Goal: Task Accomplishment & Management: Use online tool/utility

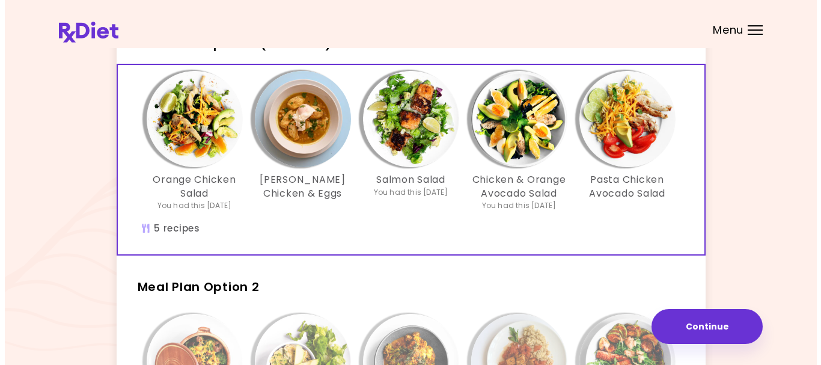
scroll to position [60, 0]
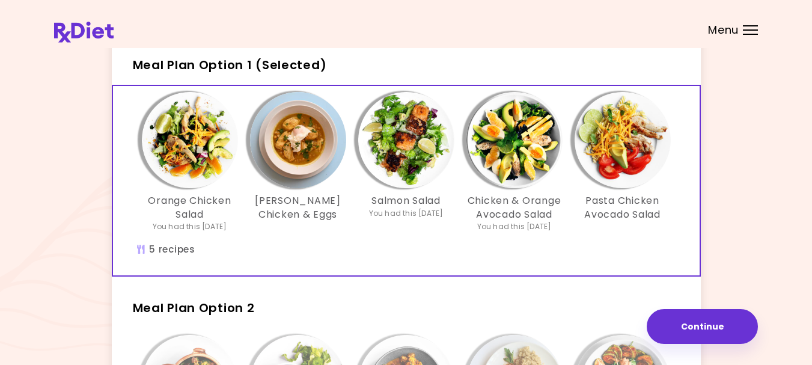
click at [293, 135] on img "Info - Curry Chicken & Eggs - Meal Plan Option 1 (Selected)" at bounding box center [298, 140] width 96 height 96
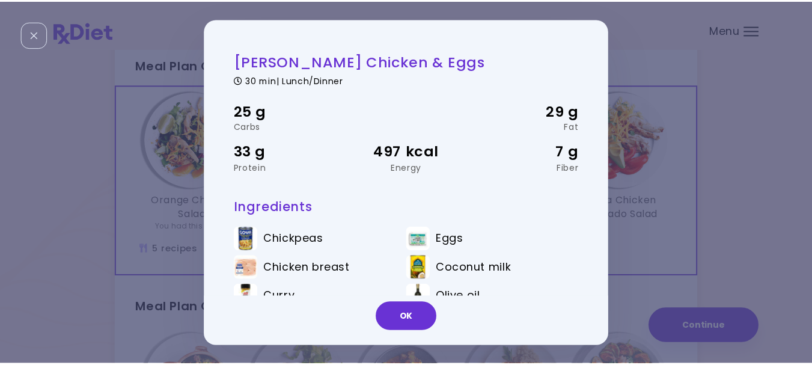
scroll to position [53, 0]
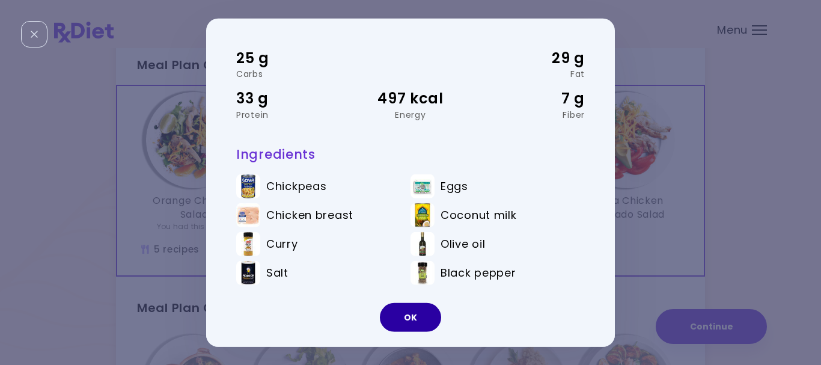
click at [410, 317] on button "OK" at bounding box center [410, 317] width 61 height 29
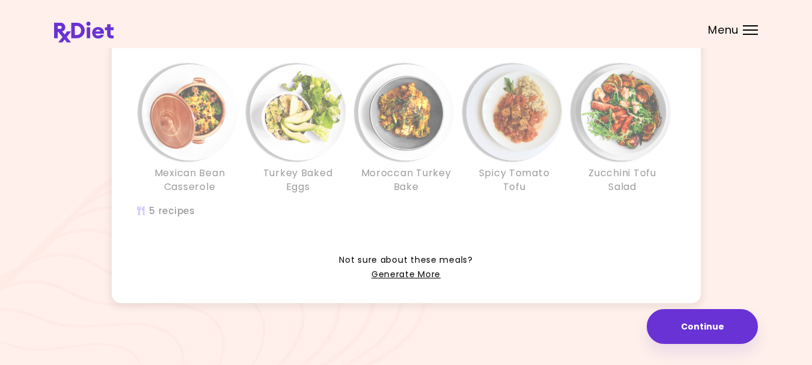
scroll to position [335, 0]
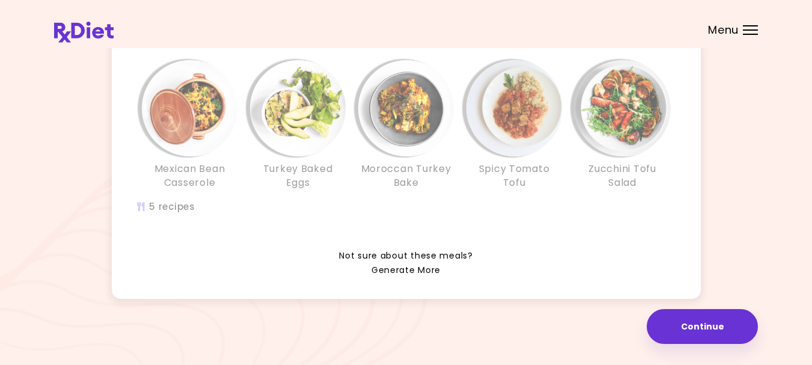
click at [392, 269] on link "Generate More" at bounding box center [405, 270] width 69 height 14
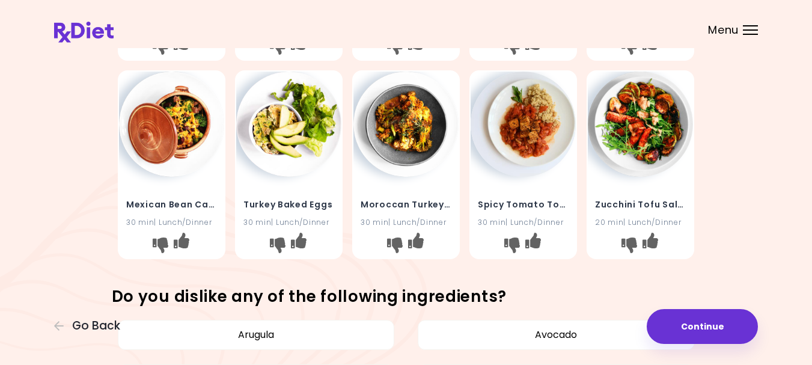
scroll to position [240, 0]
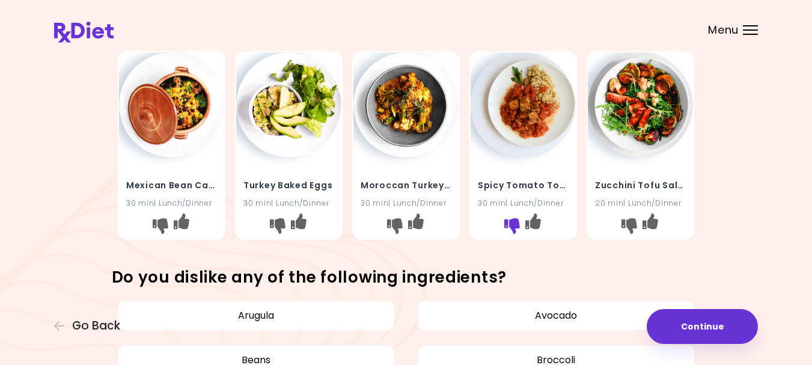
click at [514, 233] on icon "I don't like this recipe" at bounding box center [512, 225] width 16 height 16
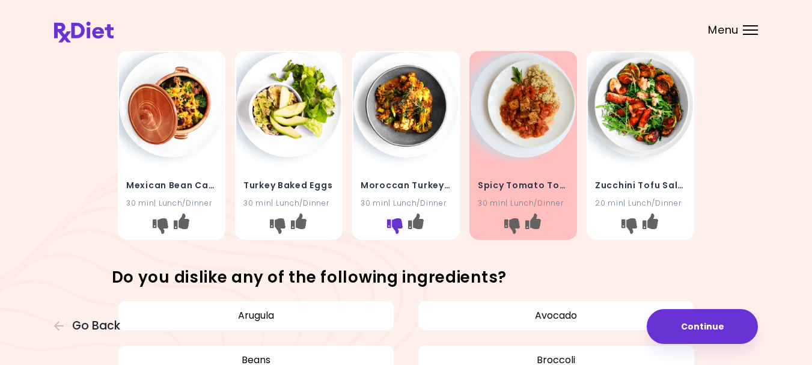
click at [395, 233] on icon "I don't like this recipe" at bounding box center [395, 225] width 16 height 16
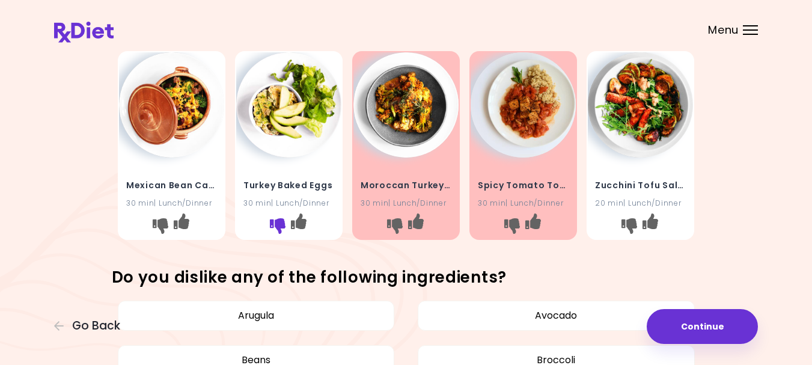
click at [278, 233] on icon "I don't like this recipe" at bounding box center [278, 225] width 16 height 16
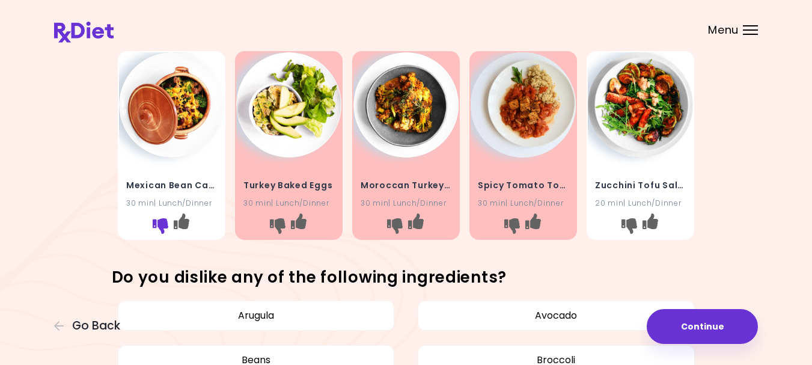
click at [161, 233] on icon "I don't like this recipe" at bounding box center [161, 225] width 16 height 16
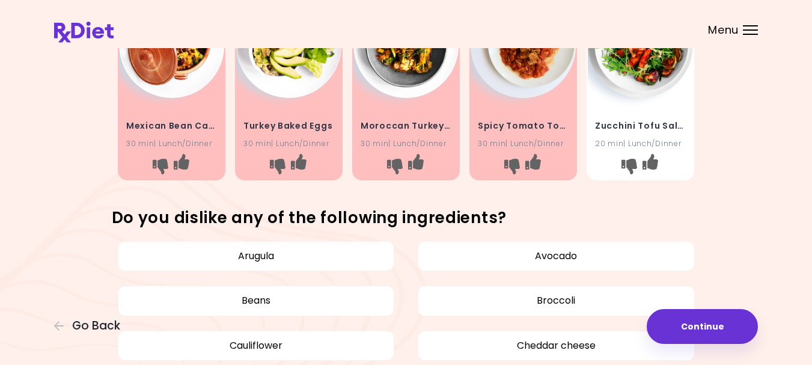
scroll to position [300, 0]
click at [628, 173] on icon "I don't like this recipe" at bounding box center [629, 165] width 16 height 16
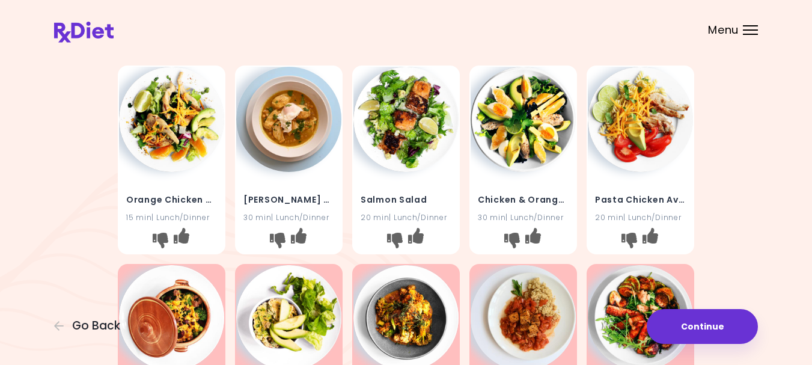
scroll to position [0, 0]
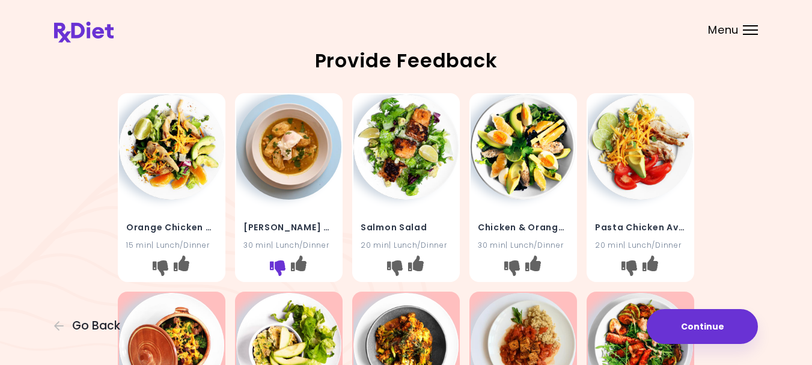
click at [274, 276] on icon "I don't like this recipe" at bounding box center [278, 268] width 16 height 16
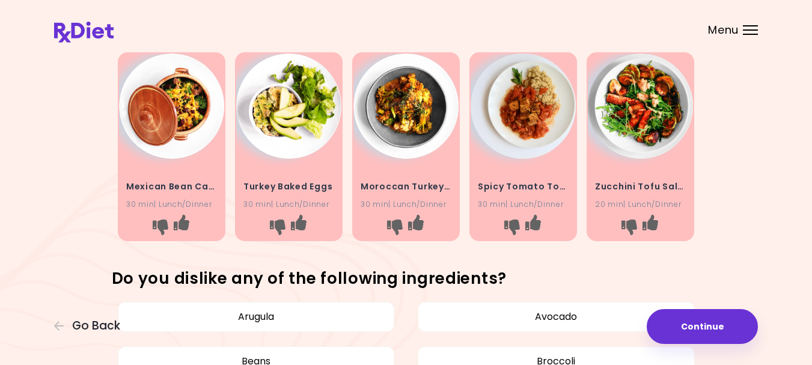
scroll to position [240, 0]
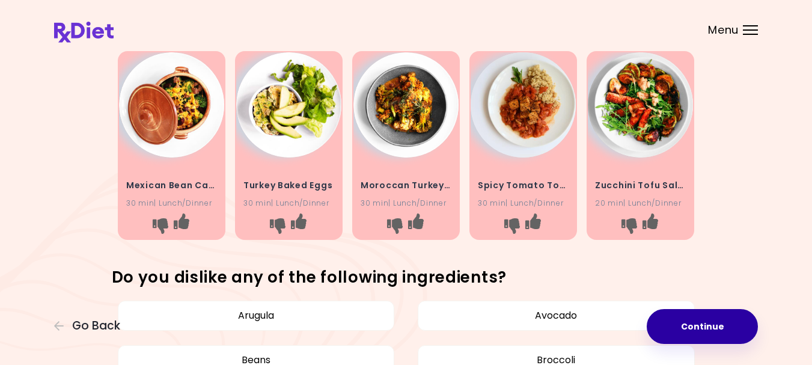
click at [695, 324] on button "Continue" at bounding box center [701, 326] width 111 height 35
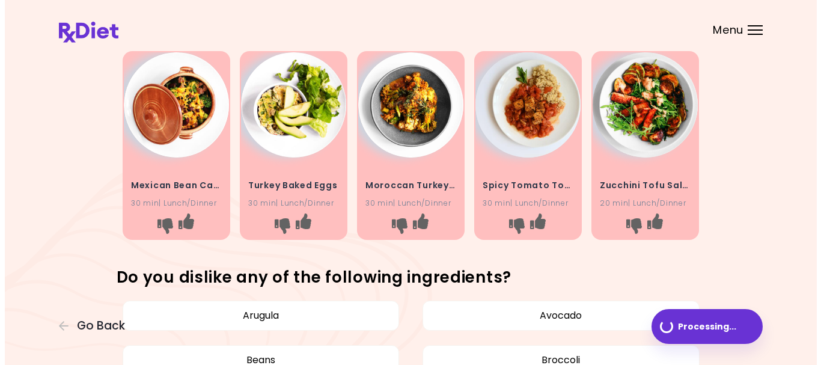
scroll to position [0, 0]
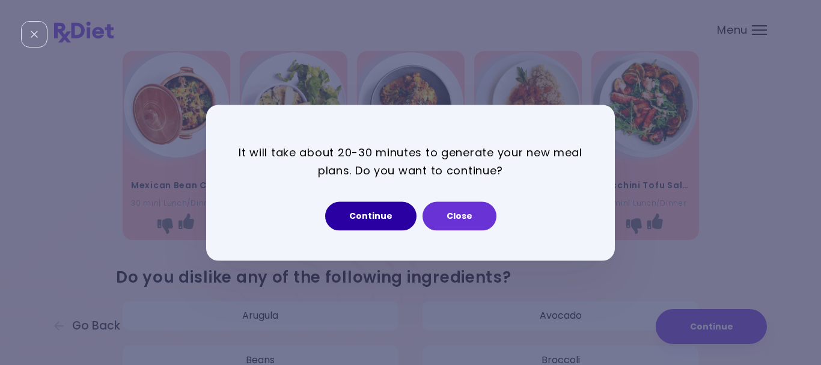
click at [371, 212] on button "Continue" at bounding box center [370, 215] width 91 height 29
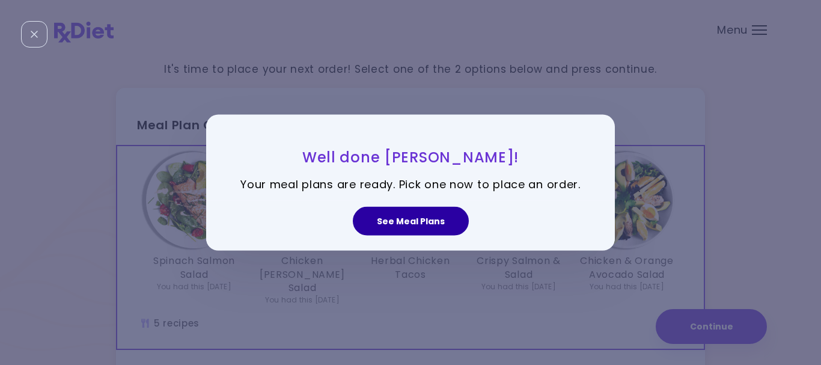
click at [392, 219] on button "See Meal Plans" at bounding box center [411, 221] width 116 height 29
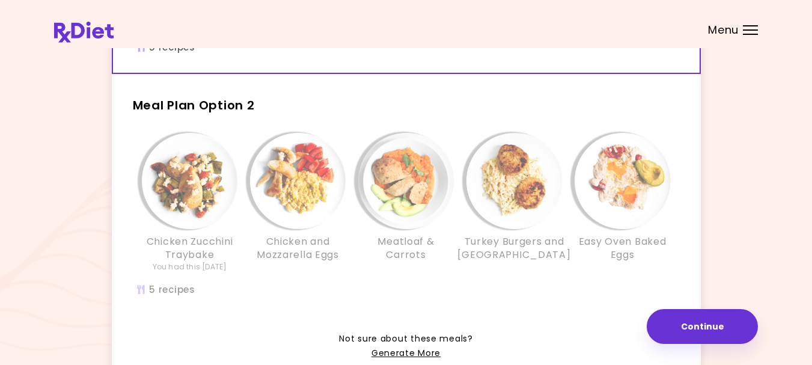
scroll to position [300, 0]
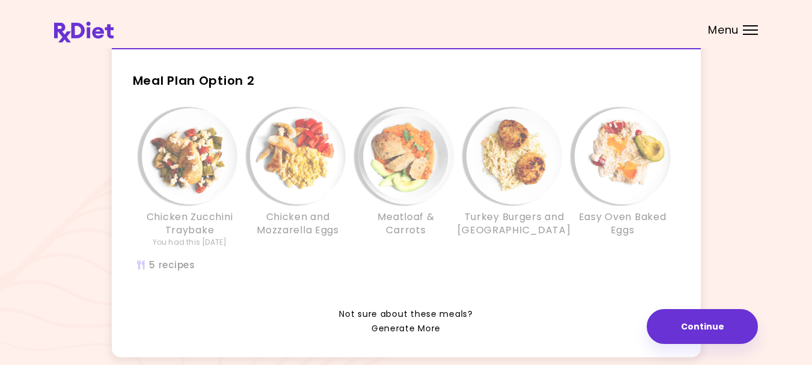
click at [391, 321] on link "Generate More" at bounding box center [405, 328] width 69 height 14
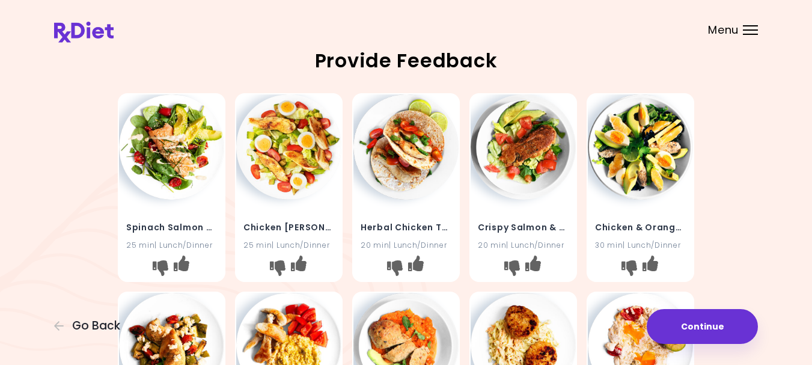
click at [688, 326] on button "Continue" at bounding box center [701, 326] width 111 height 35
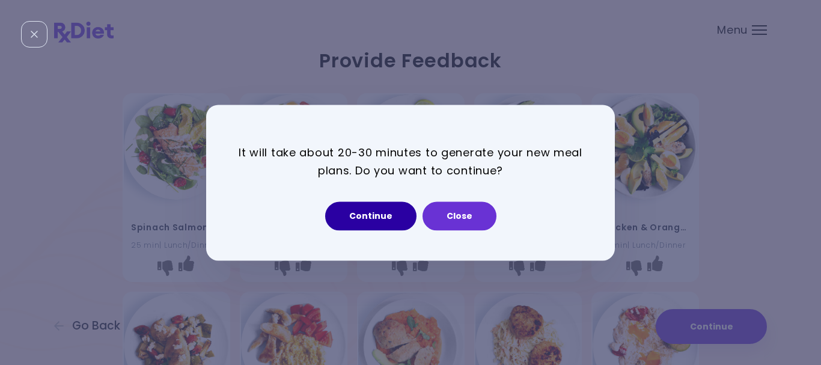
click at [367, 216] on button "Continue" at bounding box center [370, 215] width 91 height 29
